Goal: Information Seeking & Learning: Learn about a topic

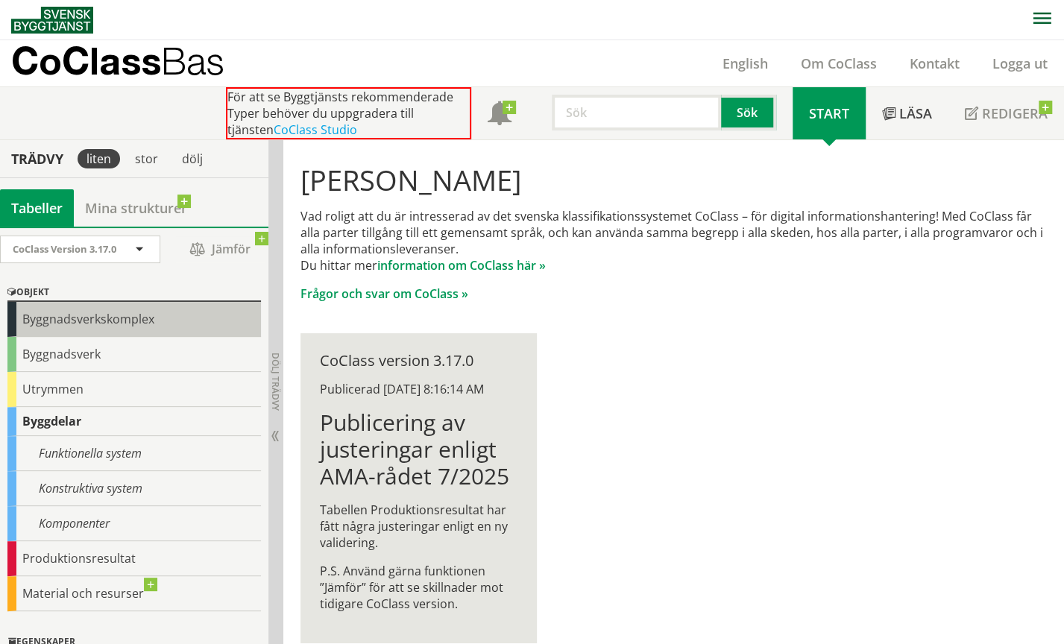
click at [100, 318] on div "Byggnadsverkskomplex" at bounding box center [134, 319] width 254 height 35
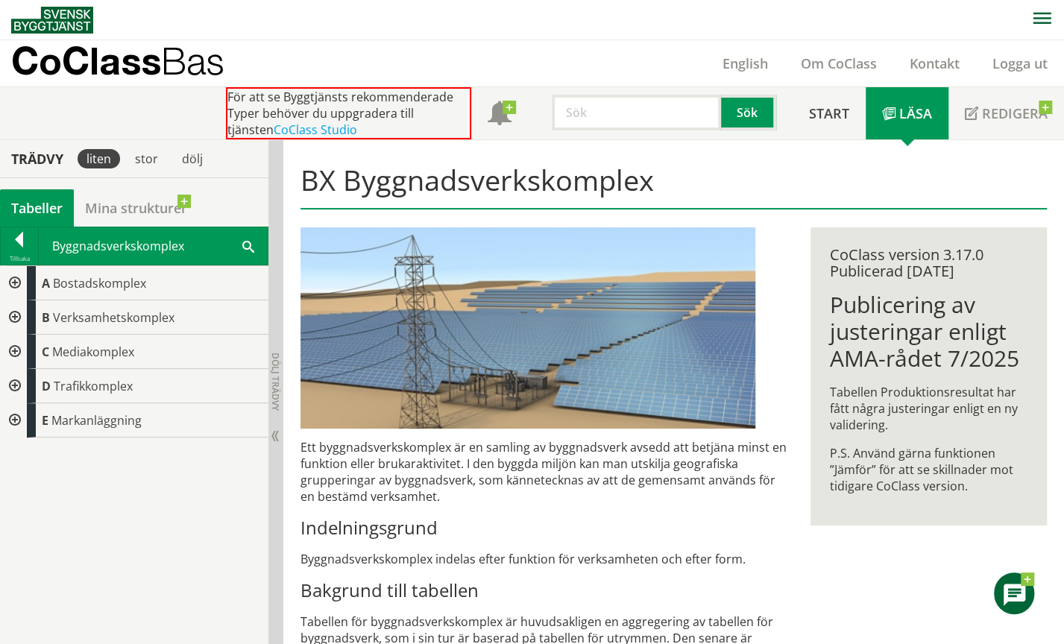
click at [10, 418] on div at bounding box center [13, 421] width 27 height 34
click at [12, 418] on div at bounding box center [13, 421] width 27 height 34
click at [13, 313] on div at bounding box center [13, 318] width 27 height 34
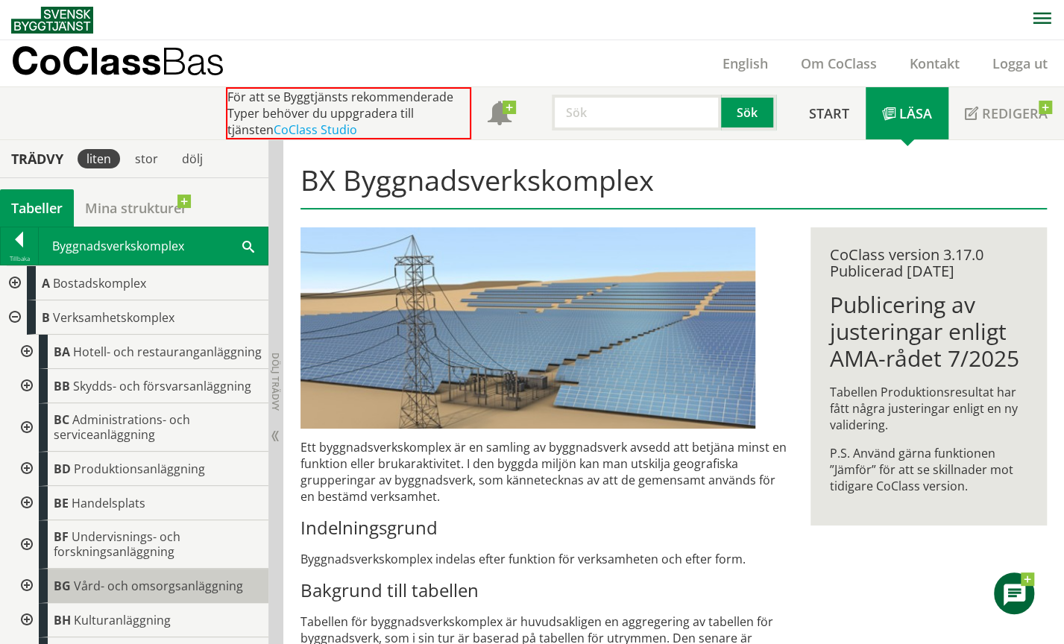
scroll to position [75, 0]
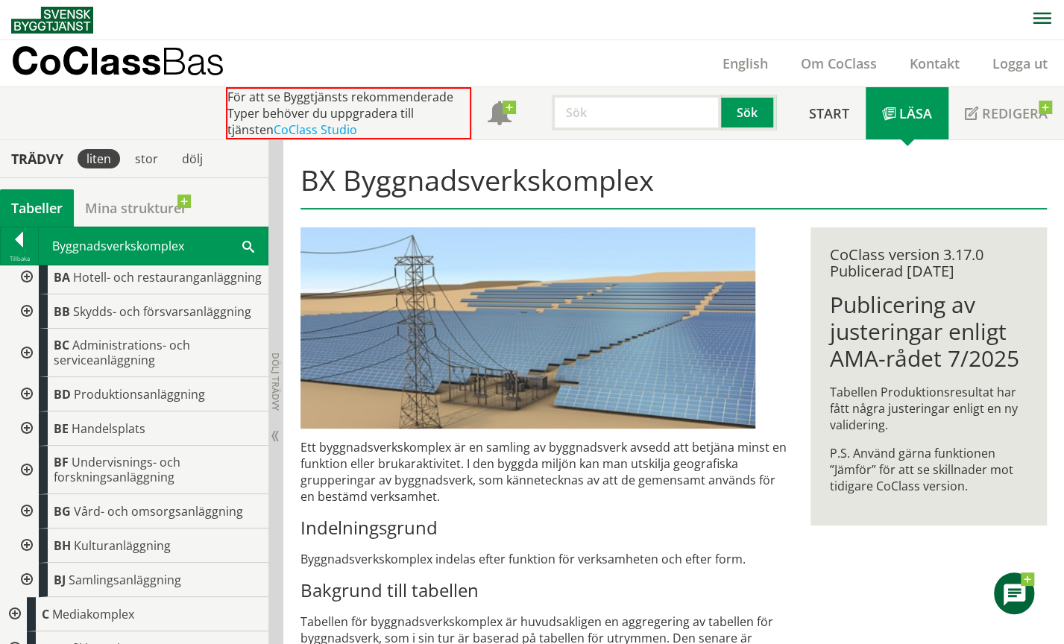
click at [28, 478] on div at bounding box center [25, 470] width 27 height 48
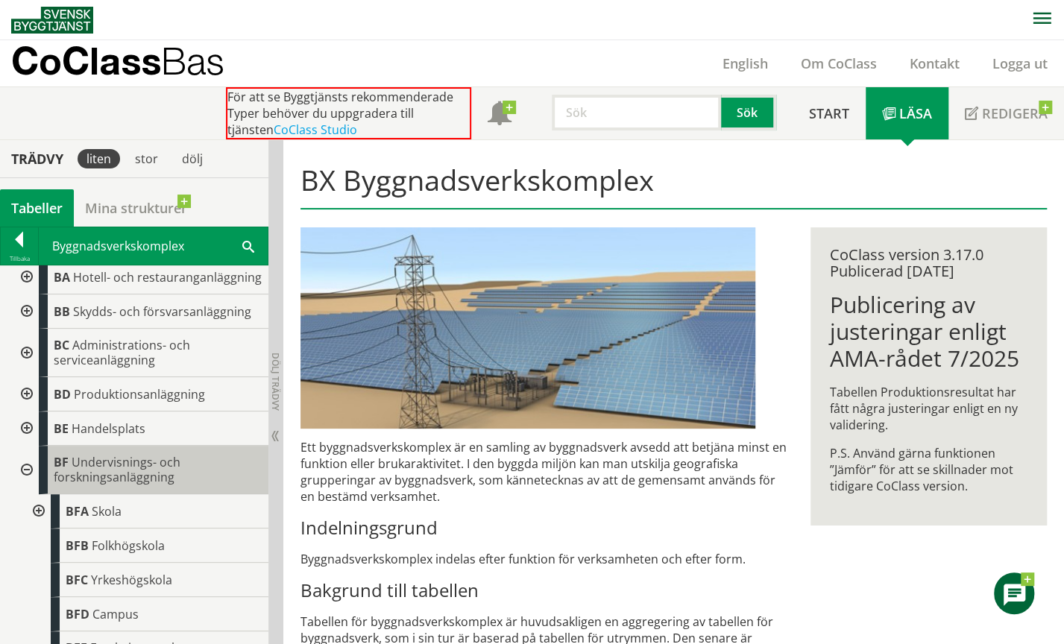
click at [129, 486] on span "Undervisnings- och forskningsanläggning" at bounding box center [117, 469] width 127 height 31
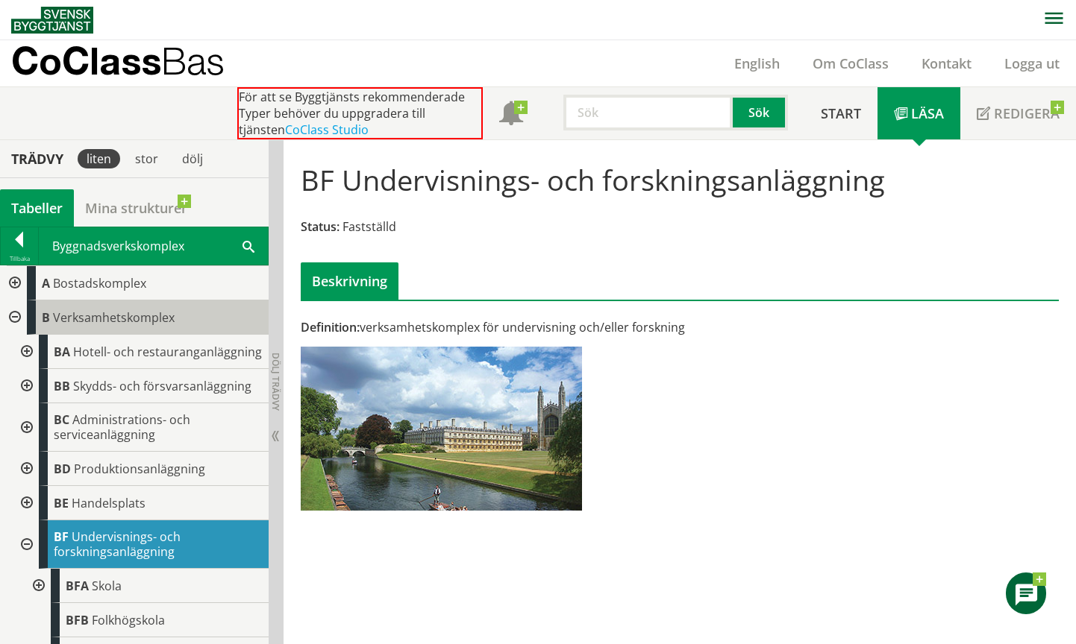
click at [145, 317] on span "Verksamhetskomplex" at bounding box center [114, 318] width 122 height 16
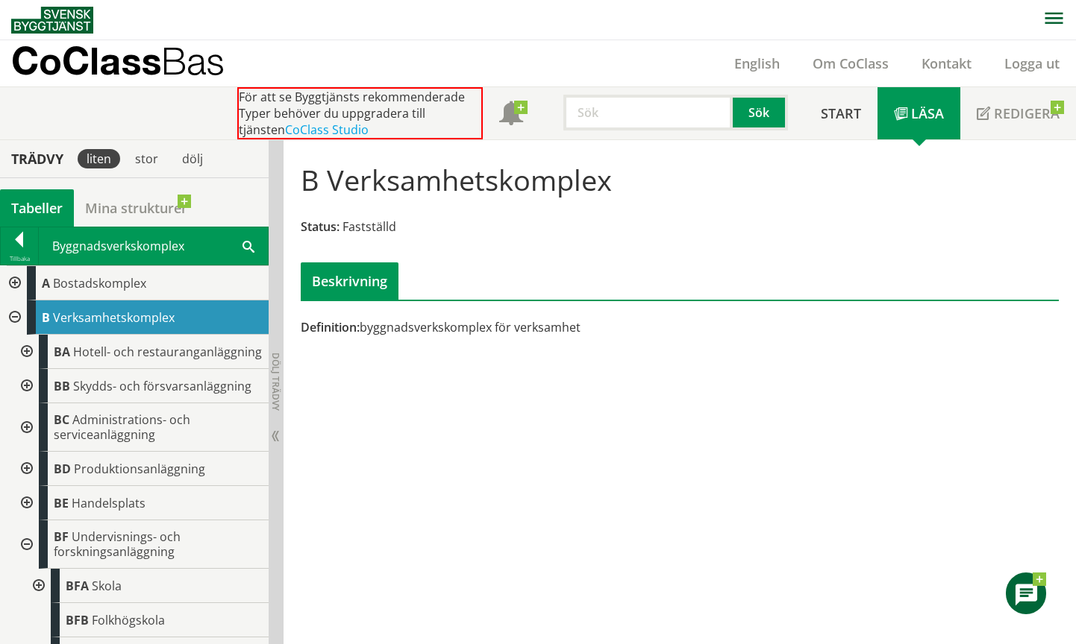
click at [30, 556] on div at bounding box center [25, 545] width 27 height 48
